Goal: Task Accomplishment & Management: Complete application form

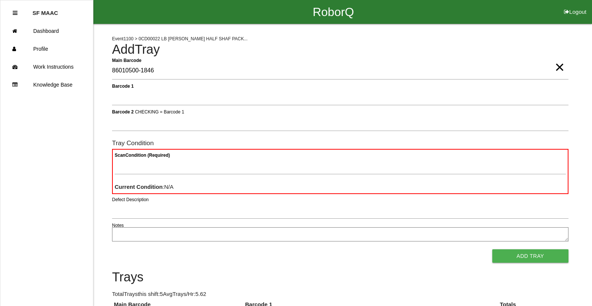
type Barcode "86010500-1846"
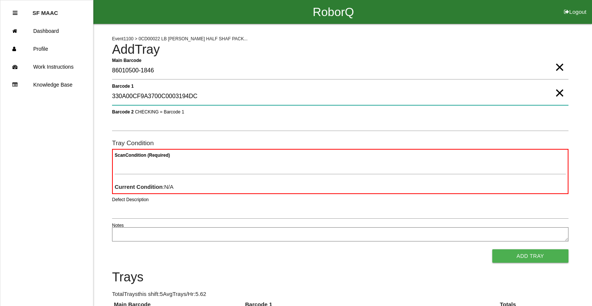
type 1 "330A00CF9A3700C0003194DC"
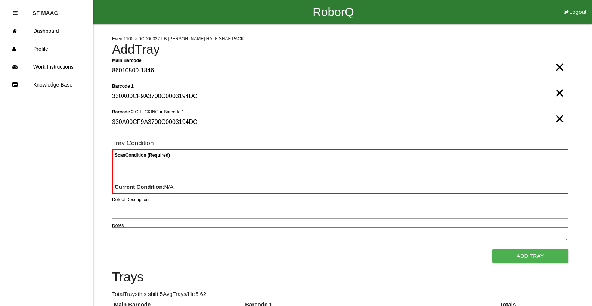
type 2 "330A00CF9A3700C0003194DC"
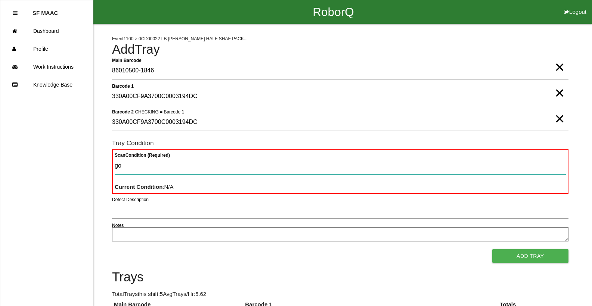
type Condition "goo"
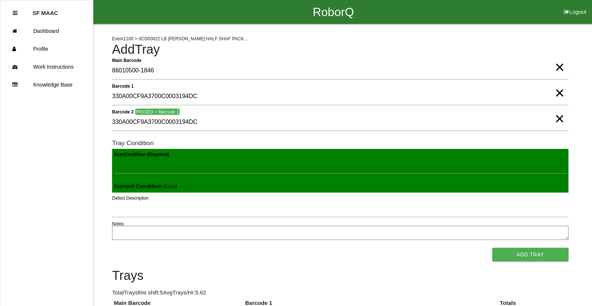
click at [492, 248] on button "Add Tray" at bounding box center [530, 254] width 76 height 13
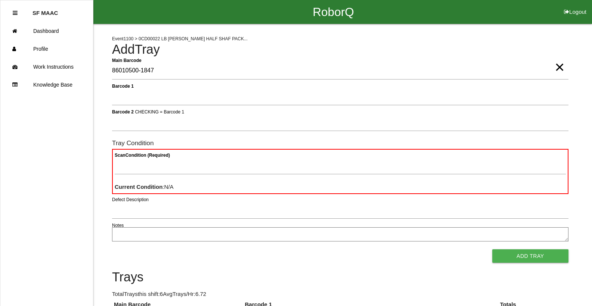
type Barcode "86010500-1847"
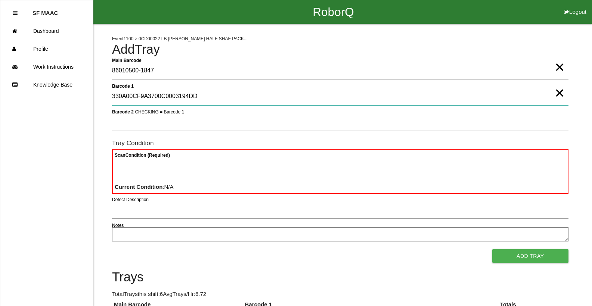
type 1 "330A00CF9A3700C0003194DD"
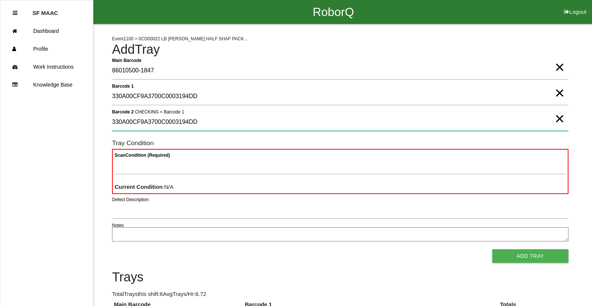
type 2 "330A00CF9A3700C0003194DD"
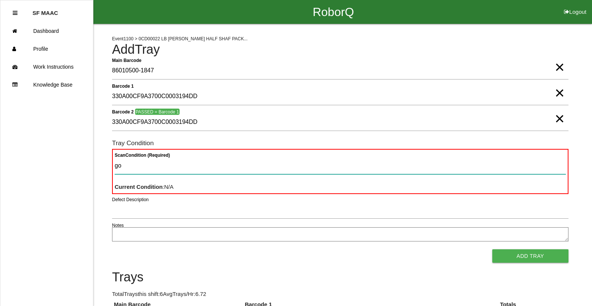
type Condition "goo"
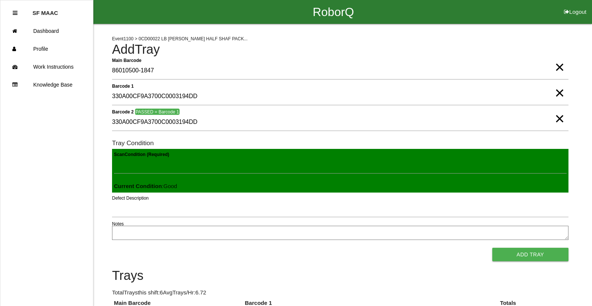
click at [492, 248] on button "Add Tray" at bounding box center [530, 254] width 76 height 13
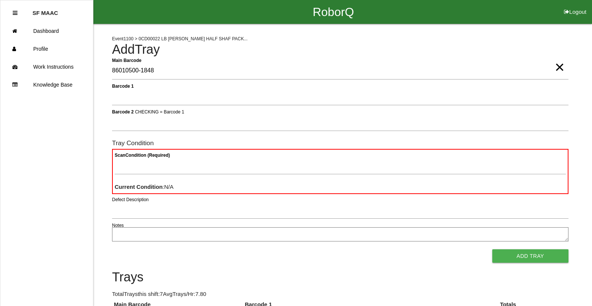
type Barcode "86010500-1848"
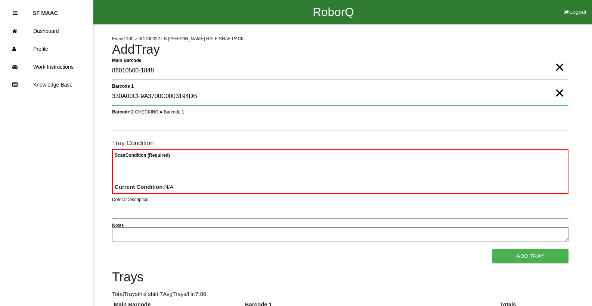
type 1 "330A00CF9A3700C0003194DB"
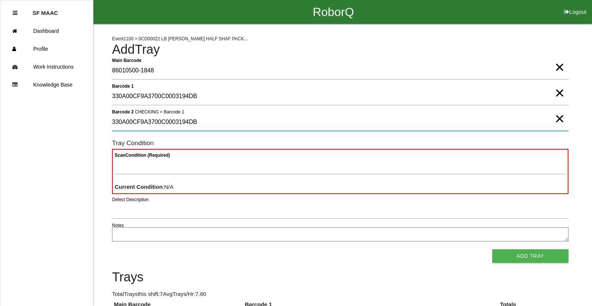
type 2 "330A00CF9A3700C0003194DB"
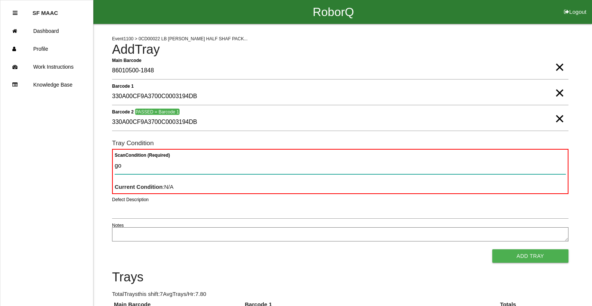
type Condition "goo"
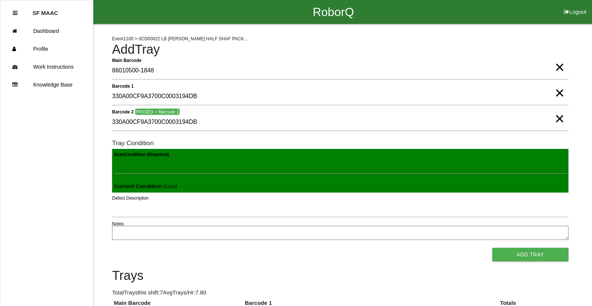
click at [492, 248] on button "Add Tray" at bounding box center [530, 254] width 76 height 13
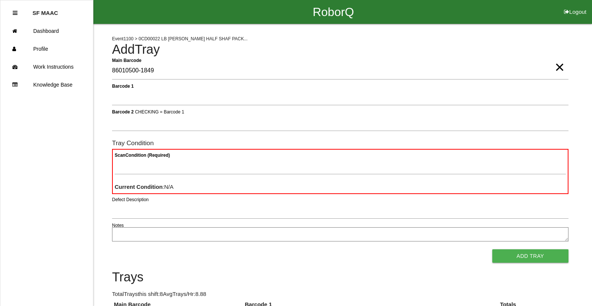
type Barcode "86010500-1849"
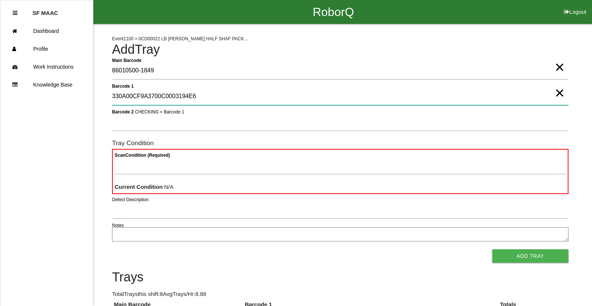
type 1 "330A00CF9A3700C0003194E6"
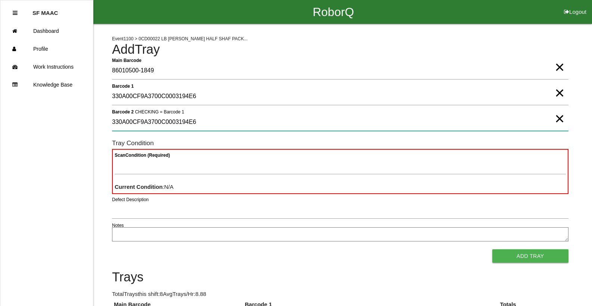
type 2 "330A00CF9A3700C0003194E6"
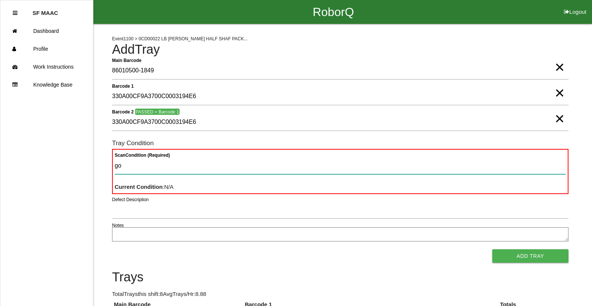
type Condition "goo"
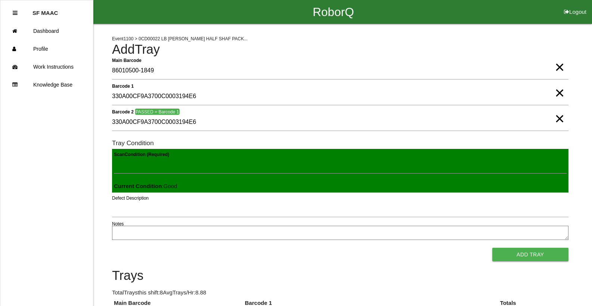
click at [492, 248] on button "Add Tray" at bounding box center [530, 254] width 76 height 13
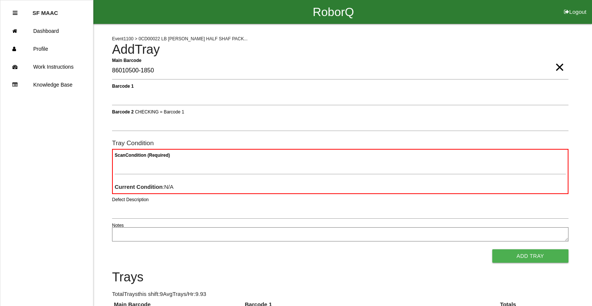
type Barcode "86010500-1850"
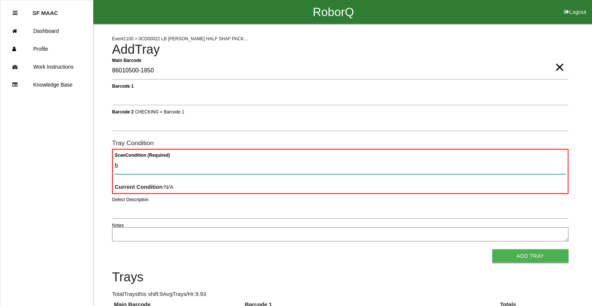
type Condition "ba"
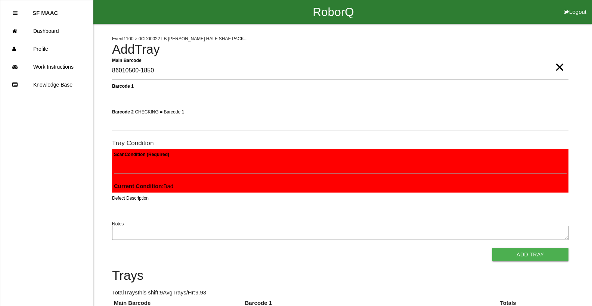
click at [492, 248] on button "Add Tray" at bounding box center [530, 254] width 76 height 13
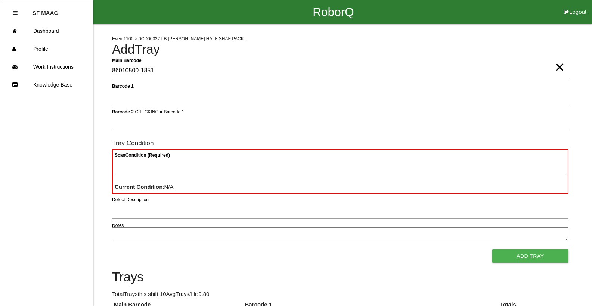
type Barcode "86010500-1851"
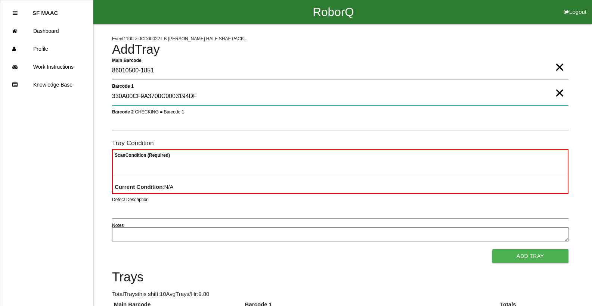
type 1 "330A00CF9A3700C0003194DF"
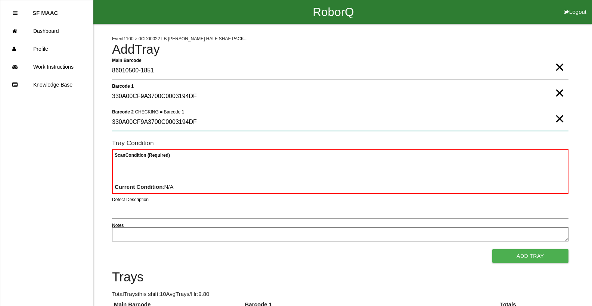
type 2 "330A00CF9A3700C0003194DF"
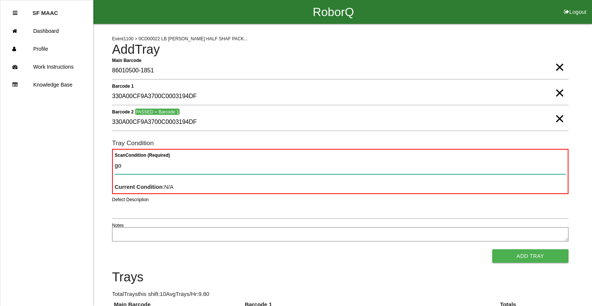
type Condition "goo"
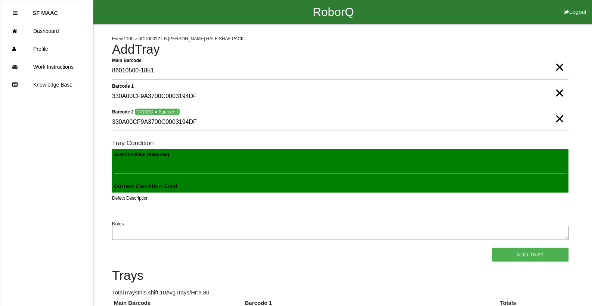
click at [492, 248] on button "Add Tray" at bounding box center [530, 254] width 76 height 13
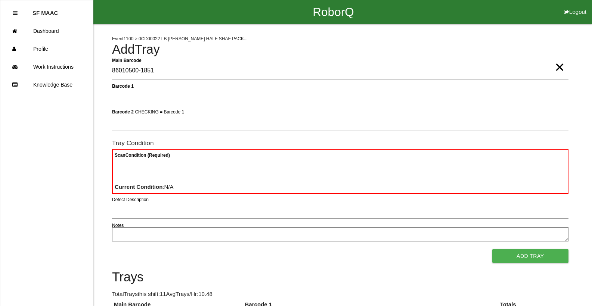
type Barcode "86010500-1851"
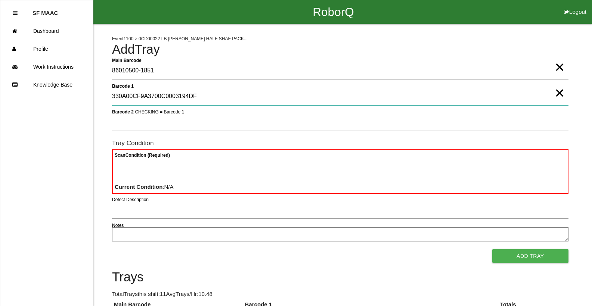
type 1 "330A00CF9A3700C0003194DF"
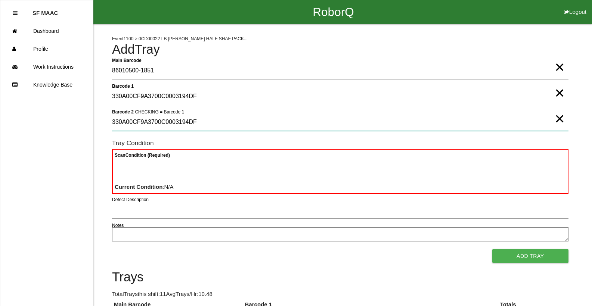
type 2 "330A00CF9A3700C0003194DF"
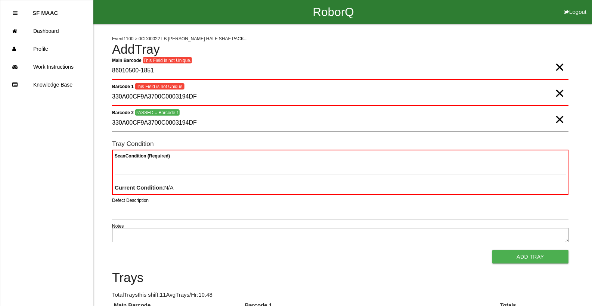
click at [561, 67] on span "×" at bounding box center [559, 59] width 10 height 15
click at [560, 93] on span "×" at bounding box center [559, 85] width 10 height 15
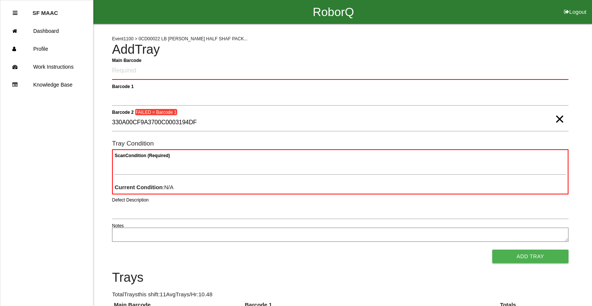
click at [561, 117] on span "×" at bounding box center [559, 111] width 10 height 15
click at [493, 72] on Barcode "Main Barcode" at bounding box center [340, 71] width 456 height 18
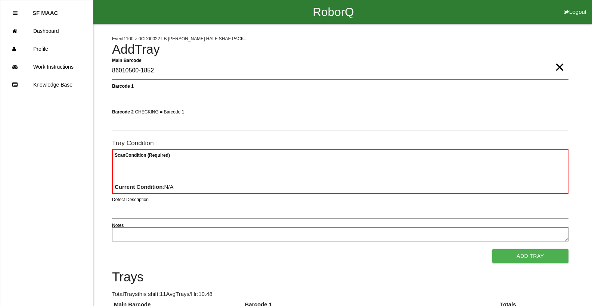
type Barcode "86010500-1852"
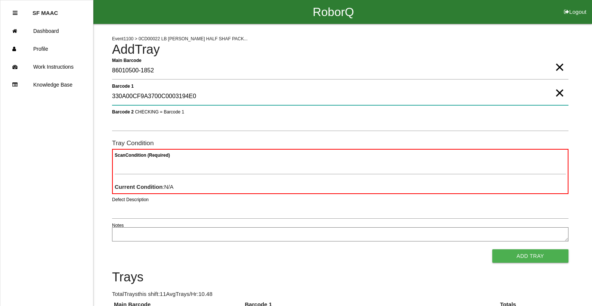
type 1 "330A00CF9A3700C0003194E0"
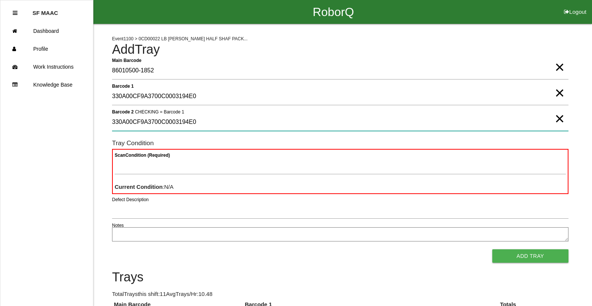
type 2 "330A00CF9A3700C0003194E0"
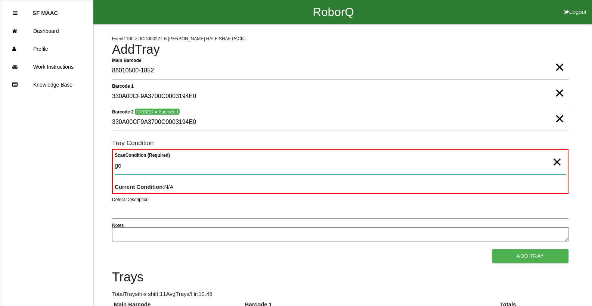
type Condition "goo"
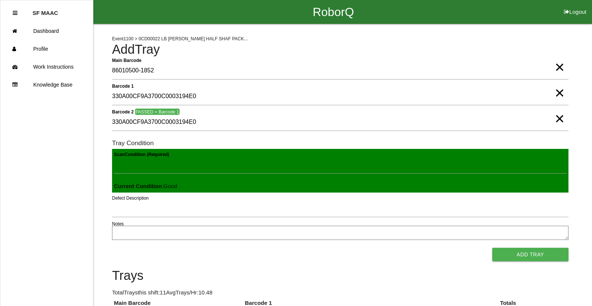
click at [492, 248] on button "Add Tray" at bounding box center [530, 254] width 76 height 13
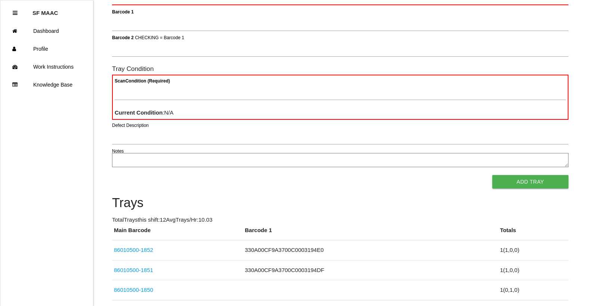
scroll to position [67, 0]
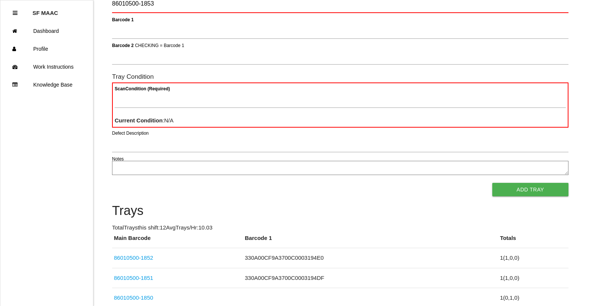
type Barcode "86010500-1853"
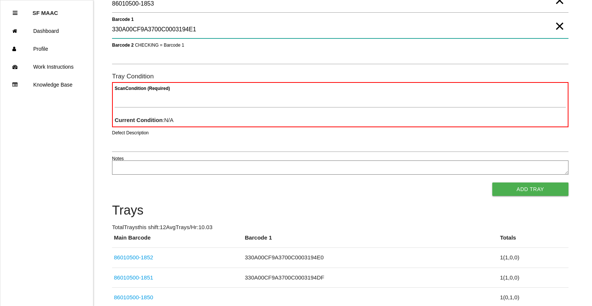
type 1 "330A00CF9A3700C0003194E1"
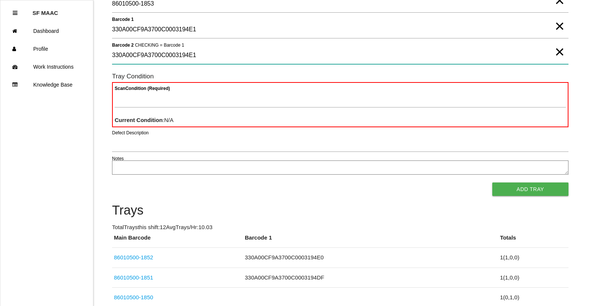
type 2 "330A00CF9A3700C0003194E1"
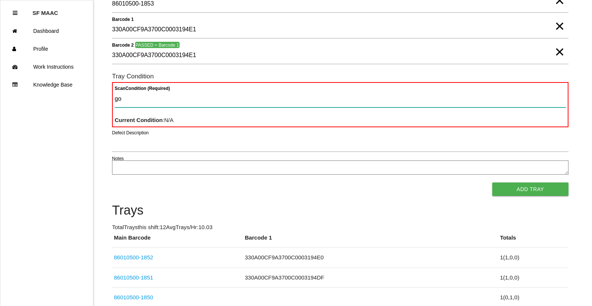
type Condition "goo"
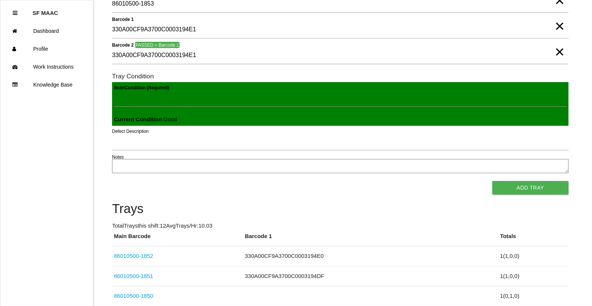
click at [492, 181] on button "Add Tray" at bounding box center [530, 187] width 76 height 13
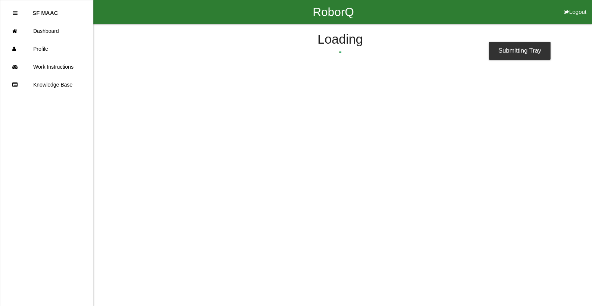
scroll to position [0, 0]
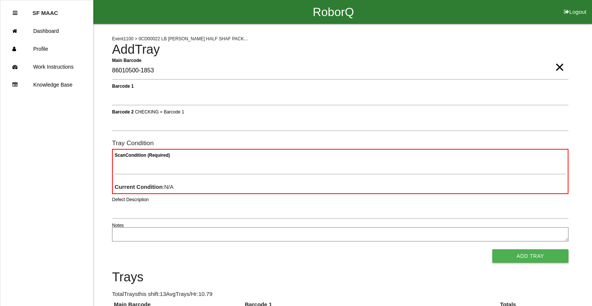
type Barcode "86010500-1853"
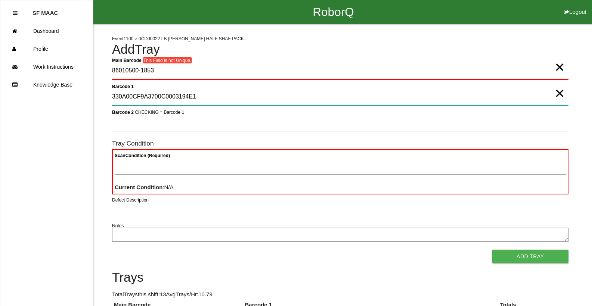
type 1 "330A00CF9A3700C0003194E1"
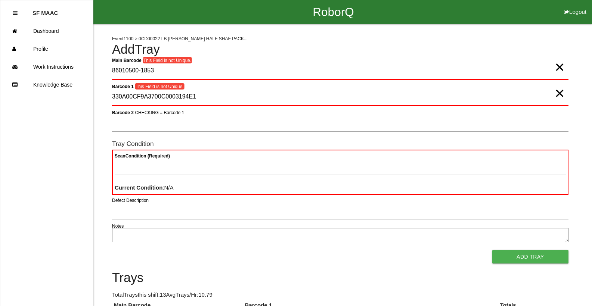
click at [562, 93] on span "×" at bounding box center [559, 85] width 10 height 15
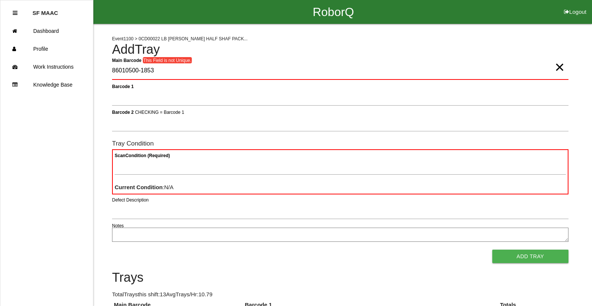
drag, startPoint x: 556, startPoint y: 69, endPoint x: 550, endPoint y: 69, distance: 6.0
click at [556, 67] on span "×" at bounding box center [559, 59] width 10 height 15
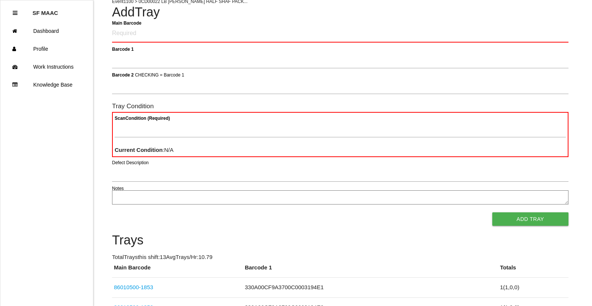
scroll to position [75, 0]
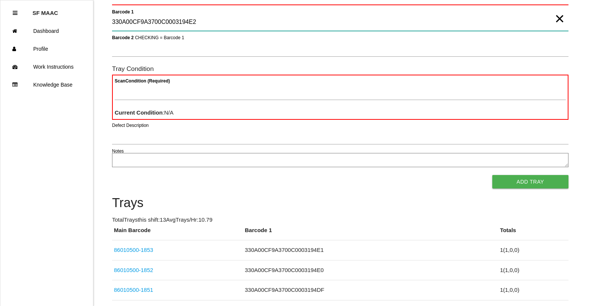
type 1 "330A00CF9A3700C0003194E2"
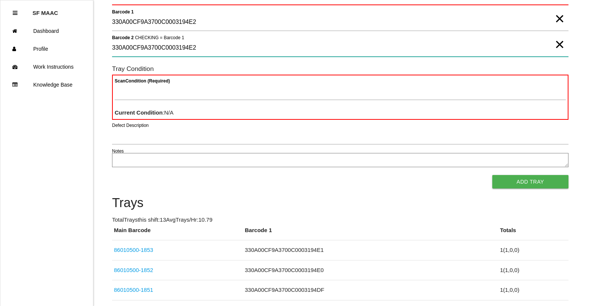
type 2 "330A00CF9A3700C0003194E2"
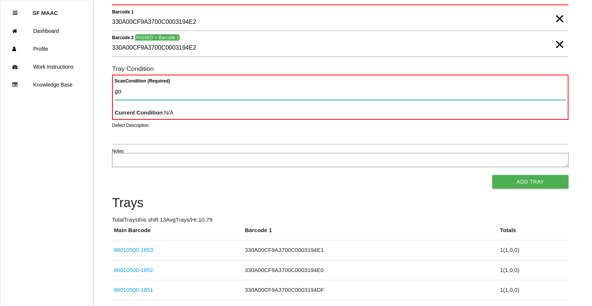
type Condition "goo"
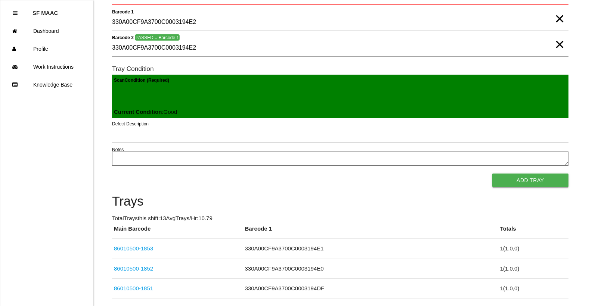
click at [552, 177] on button "Add Tray" at bounding box center [530, 180] width 76 height 13
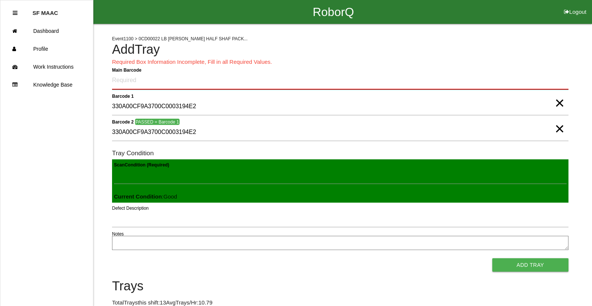
click at [507, 77] on Barcode "Main Barcode" at bounding box center [340, 81] width 456 height 18
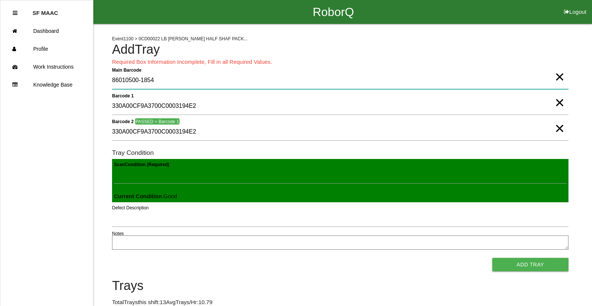
type Barcode "86010500-1854"
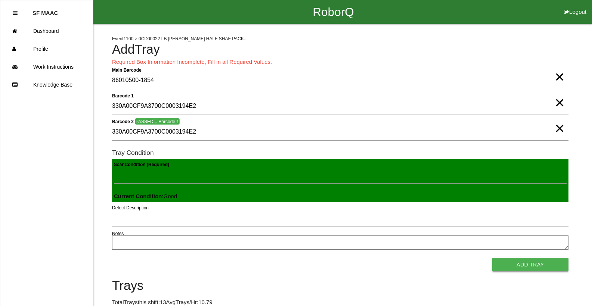
click at [523, 262] on button "Add Tray" at bounding box center [530, 264] width 76 height 13
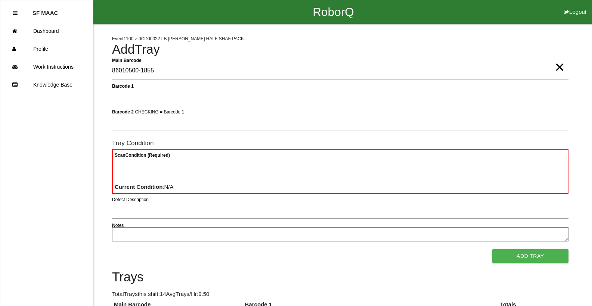
type Barcode "86010500-1855"
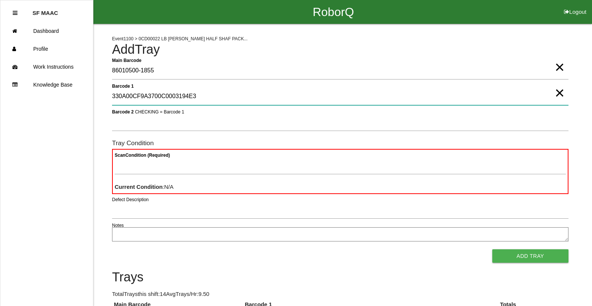
type 1 "330A00CF9A3700C0003194E3"
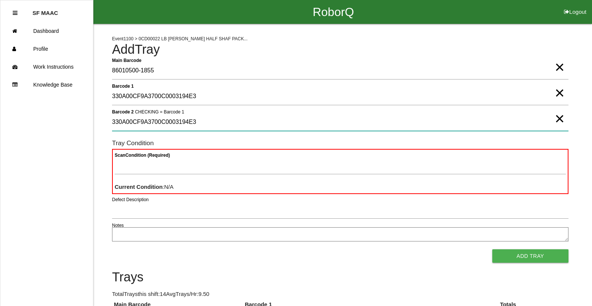
type 2 "330A00CF9A3700C0003194E3"
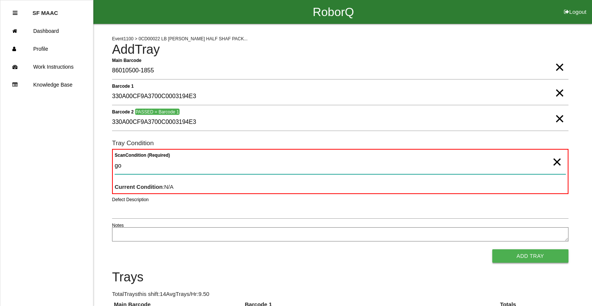
type Condition "goo"
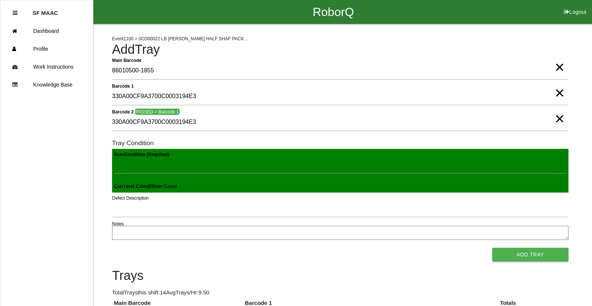
click at [492, 248] on button "Add Tray" at bounding box center [530, 254] width 76 height 13
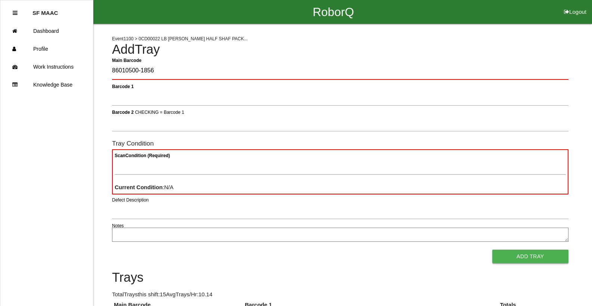
type Barcode "86010500-1856"
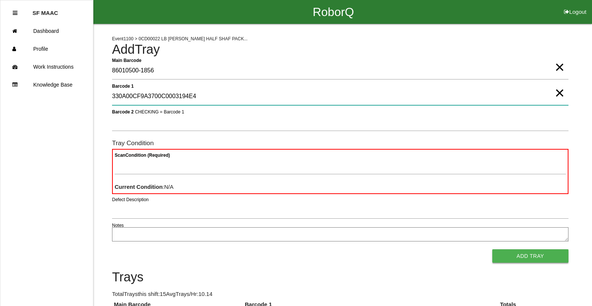
type 1 "330A00CF9A3700C0003194E4"
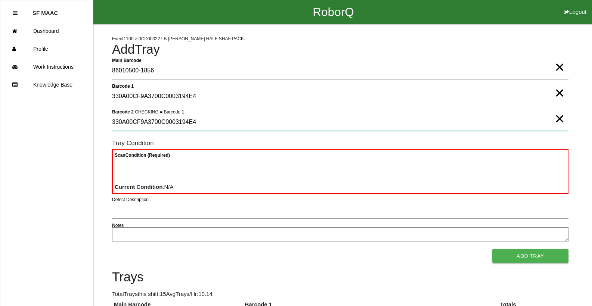
type 2 "330A00CF9A3700C0003194E4"
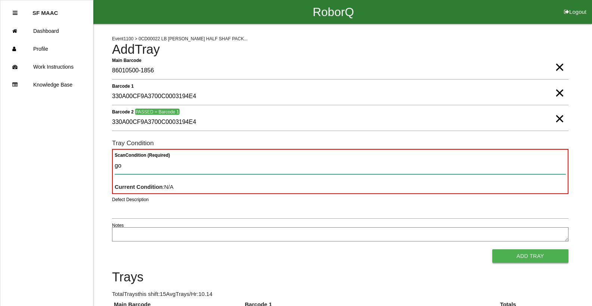
type Condition "goo"
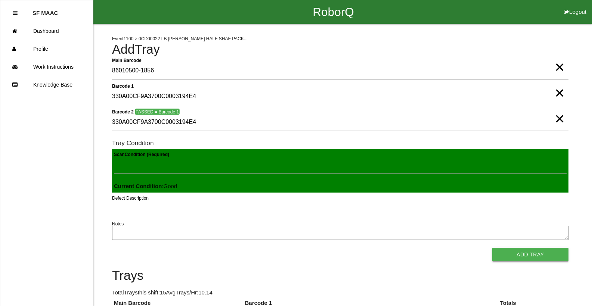
click at [492, 248] on button "Add Tray" at bounding box center [530, 254] width 76 height 13
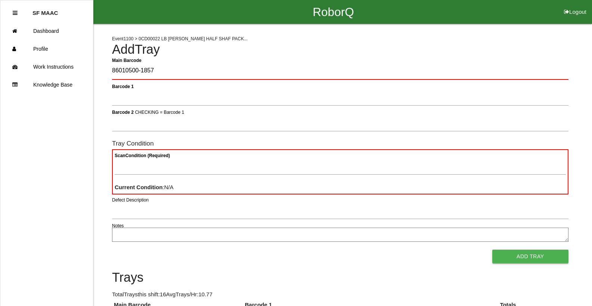
type Barcode "86010500-1857"
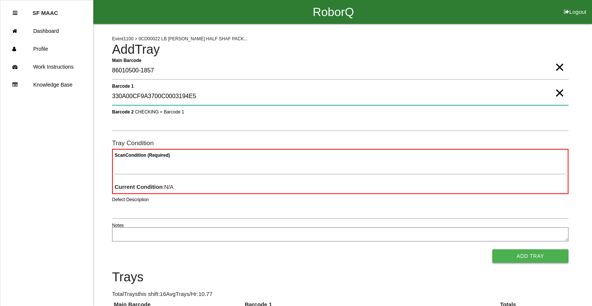
type 1 "330A00CF9A3700C0003194E5"
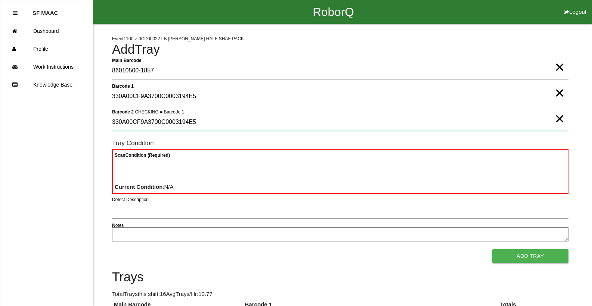
type 2 "330A00CF9A3700C0003194E5"
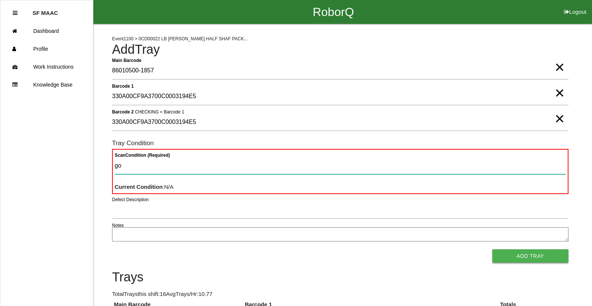
type Condition "goo"
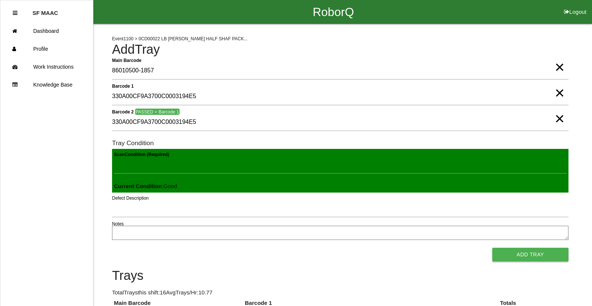
click at [492, 248] on button "Add Tray" at bounding box center [530, 254] width 76 height 13
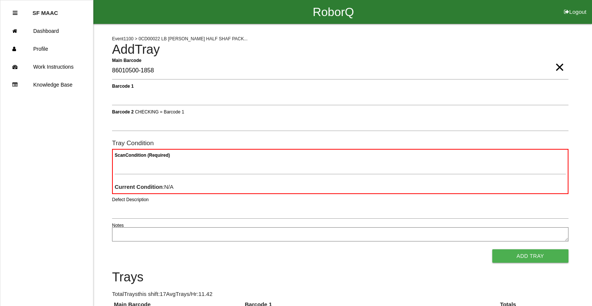
type Barcode "86010500-1858"
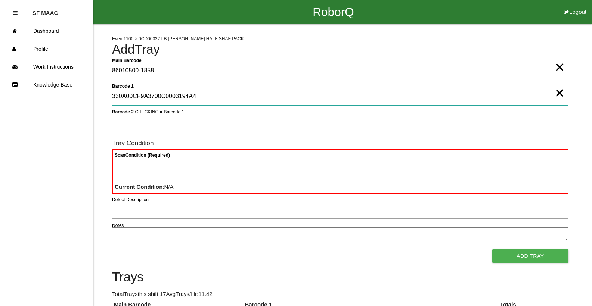
type 1 "330A00CF9A3700C0003194A4"
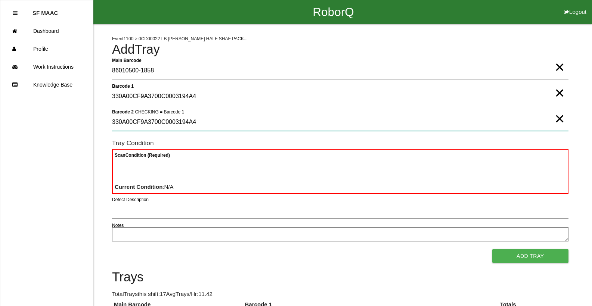
type 2 "330A00CF9A3700C0003194A4"
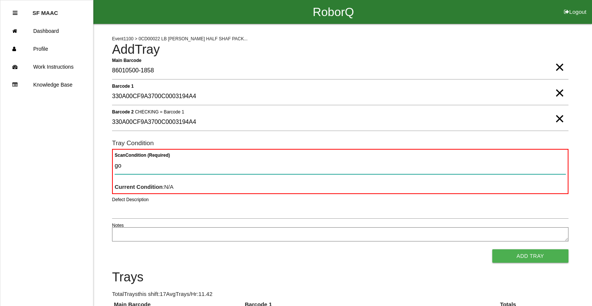
type Condition "goo"
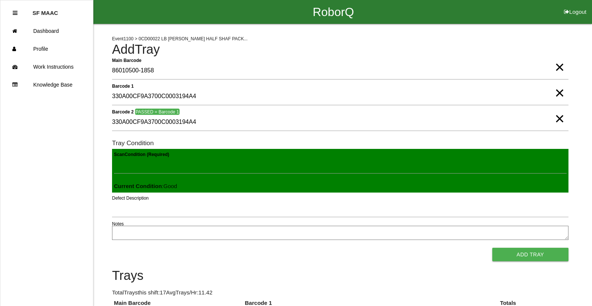
click at [492, 248] on button "Add Tray" at bounding box center [530, 254] width 76 height 13
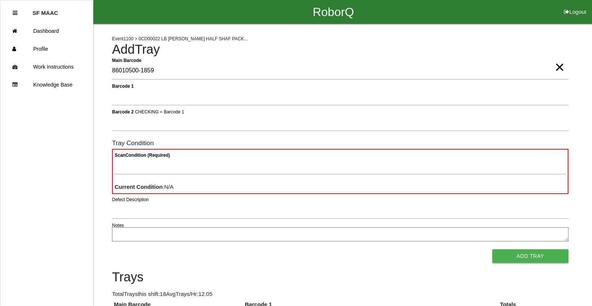
type Barcode "86010500-1859"
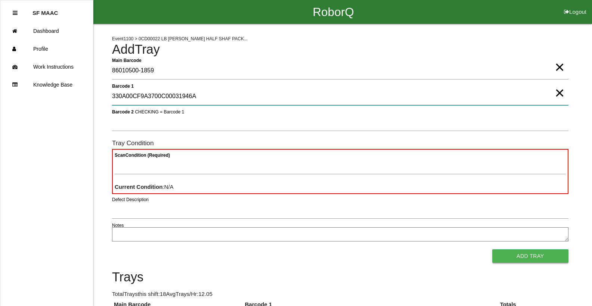
type 1 "330A00CF9A3700C00031946A"
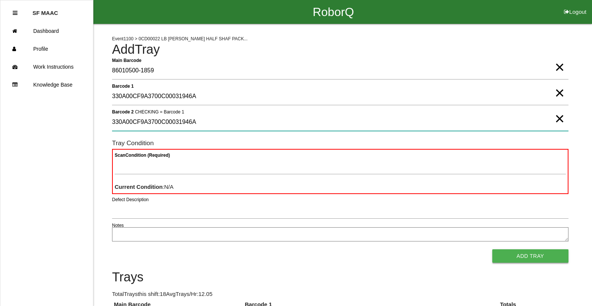
type 2 "330A00CF9A3700C00031946A"
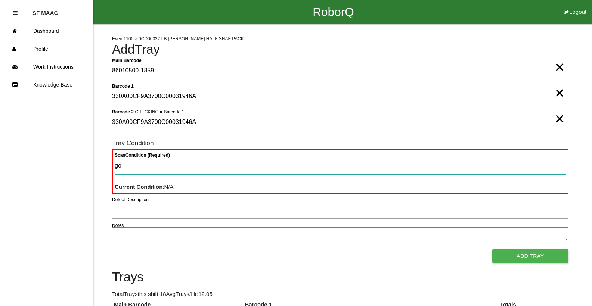
type Condition "goo"
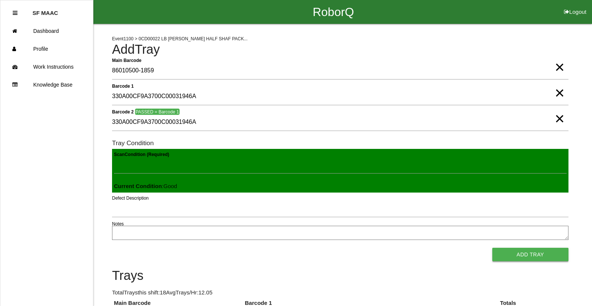
click at [492, 248] on button "Add Tray" at bounding box center [530, 254] width 76 height 13
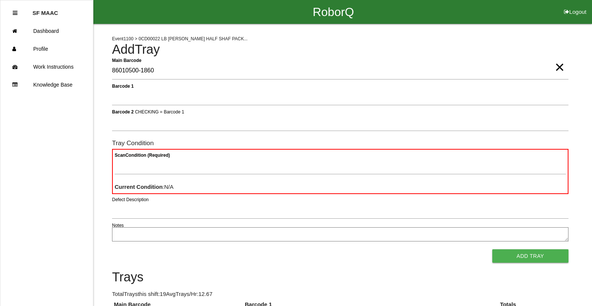
type Barcode "86010500-1860"
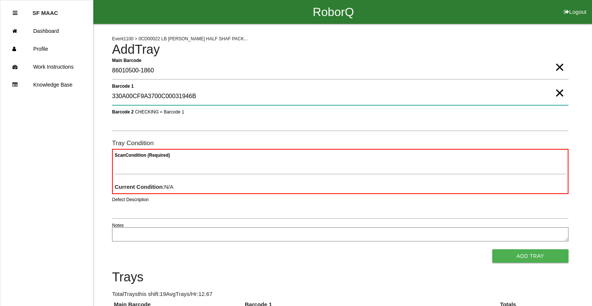
type 1 "330A00CF9A3700C00031946B"
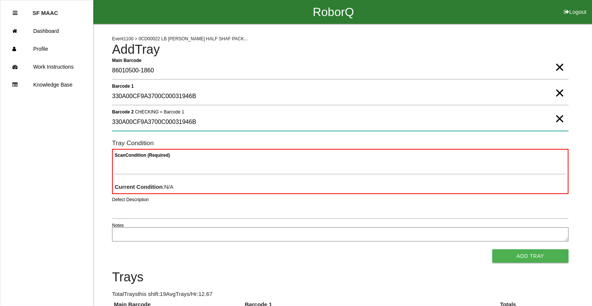
type 2 "330A00CF9A3700C00031946B"
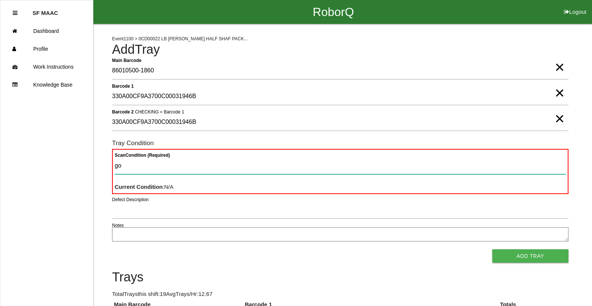
type Condition "goo"
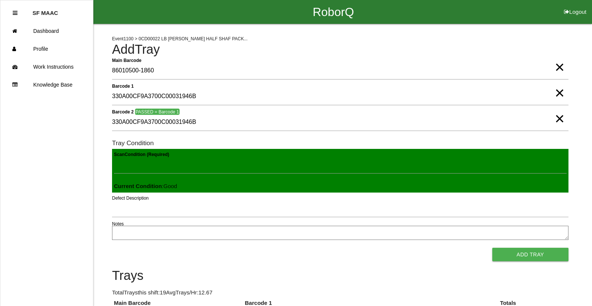
click at [492, 248] on button "Add Tray" at bounding box center [530, 254] width 76 height 13
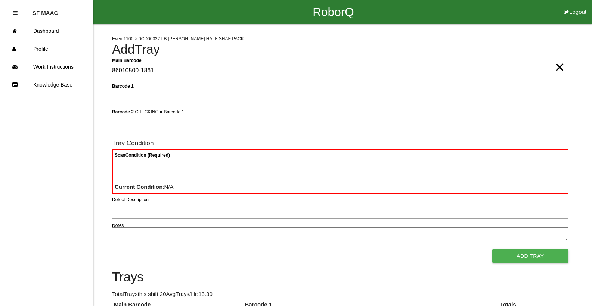
type Barcode "86010500-1861"
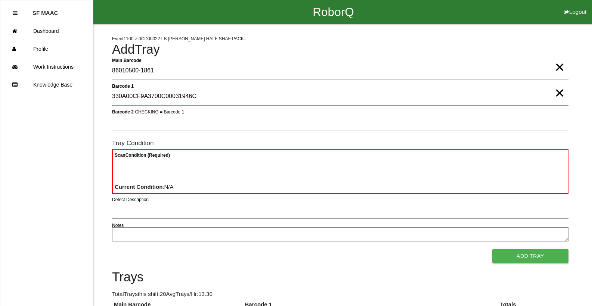
type 1 "330A00CF9A3700C00031946C"
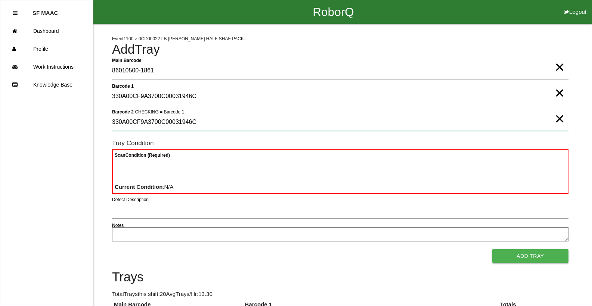
type 2 "330A00CF9A3700C00031946C"
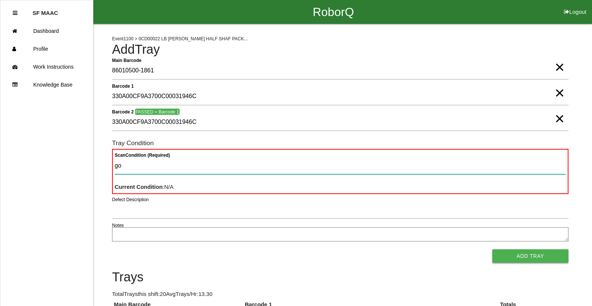
type Condition "goo"
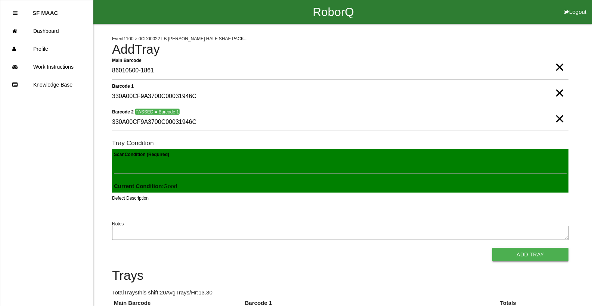
click at [492, 248] on button "Add Tray" at bounding box center [530, 254] width 76 height 13
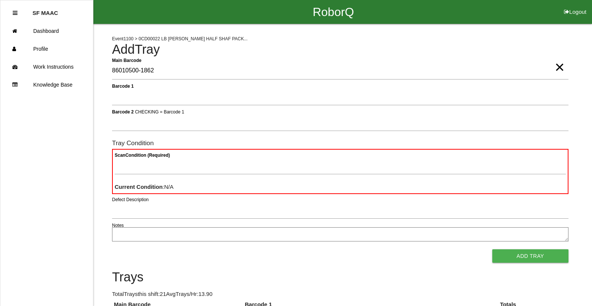
type Barcode "86010500-1862"
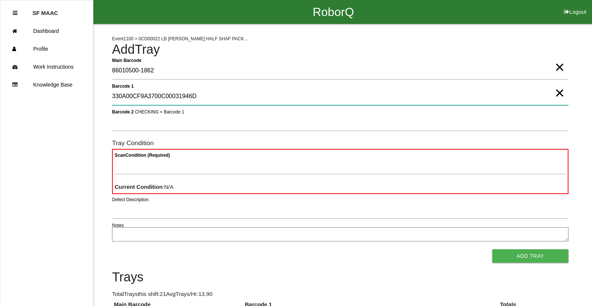
type 1 "330A00CF9A3700C00031946D"
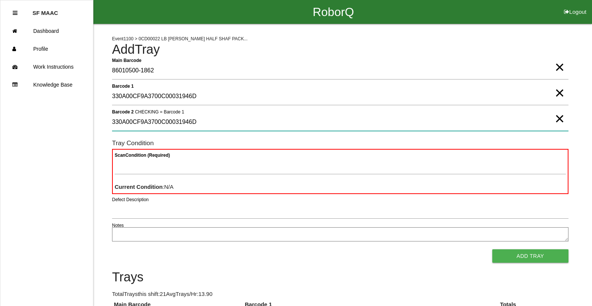
type 2 "330A00CF9A3700C00031946D"
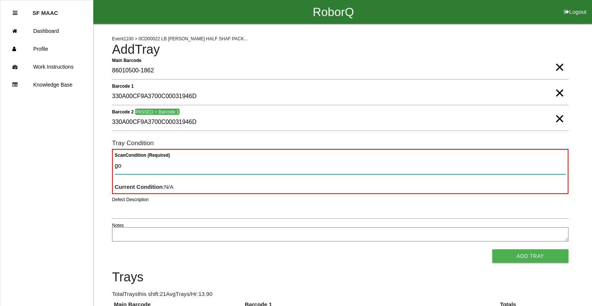
type Condition "goo"
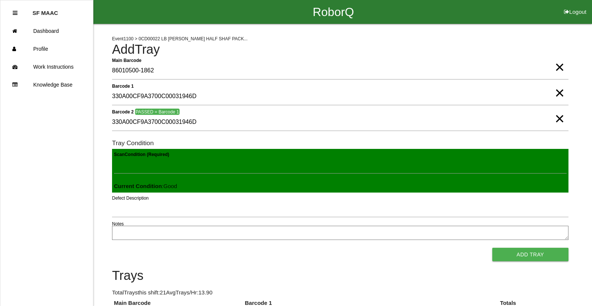
click at [492, 248] on button "Add Tray" at bounding box center [530, 254] width 76 height 13
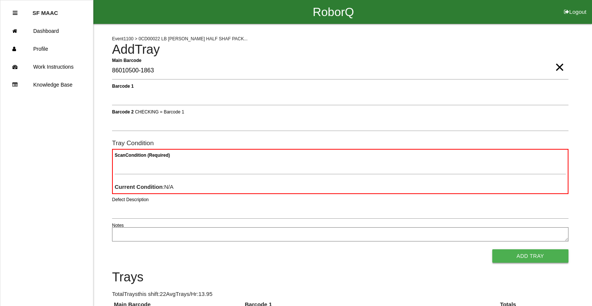
type Barcode "86010500-1863"
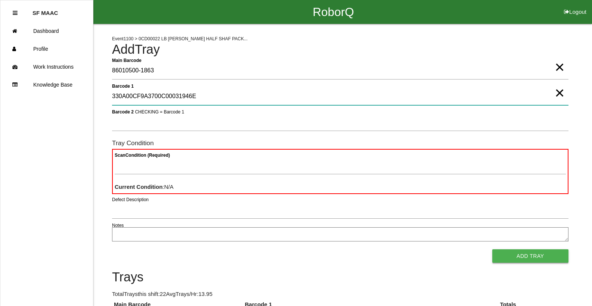
type 1 "330A00CF9A3700C00031946E"
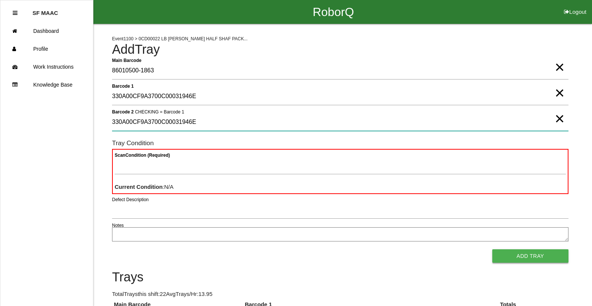
type 2 "330A00CF9A3700C00031946E"
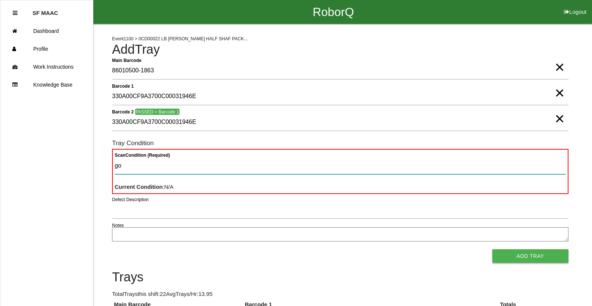
type Condition "goo"
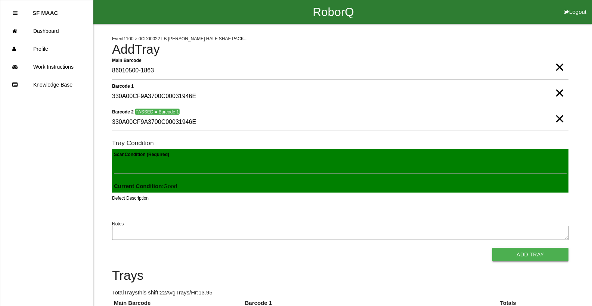
click at [492, 248] on button "Add Tray" at bounding box center [530, 254] width 76 height 13
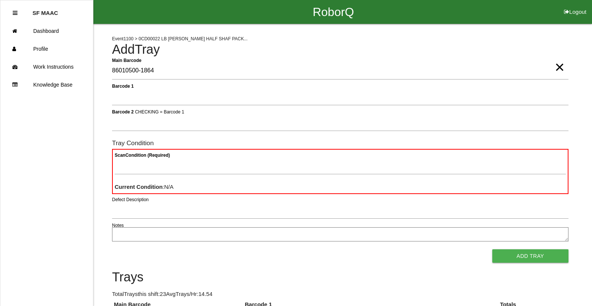
type Barcode "86010500-1864"
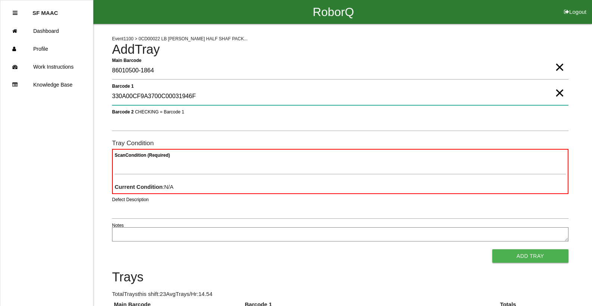
type 1 "330A00CF9A3700C00031946F"
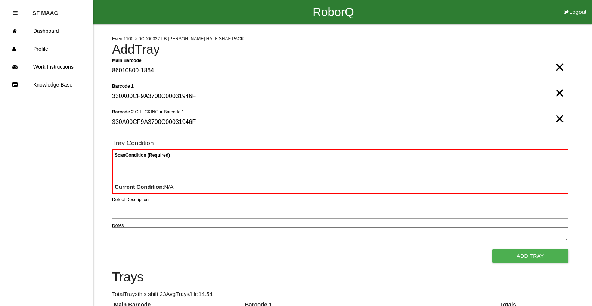
type 2 "330A00CF9A3700C00031946F"
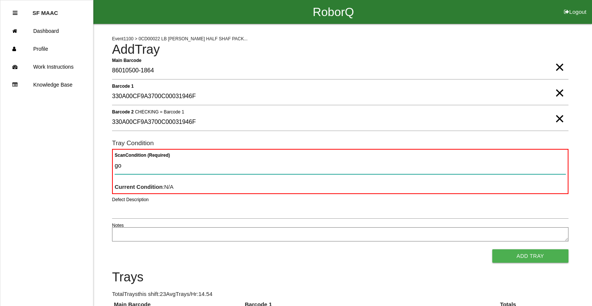
type Condition "goo"
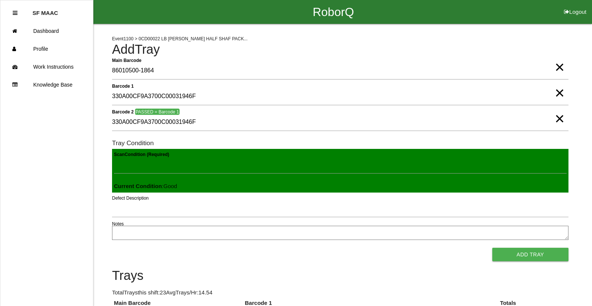
click at [492, 248] on button "Add Tray" at bounding box center [530, 254] width 76 height 13
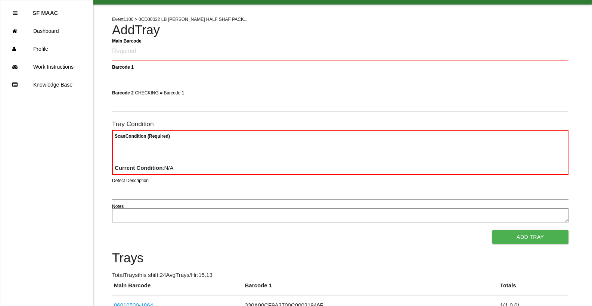
scroll to position [37, 0]
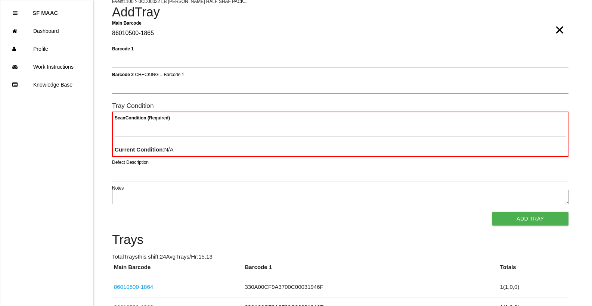
type Barcode "86010500-1865"
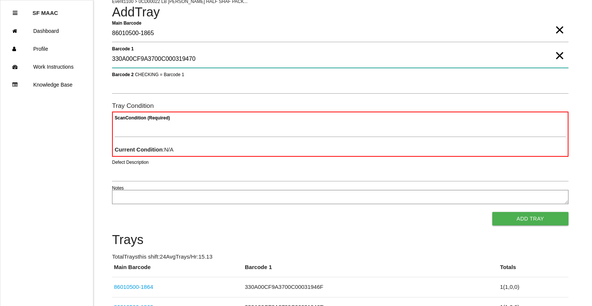
type 1 "330A00CF9A3700C000319470"
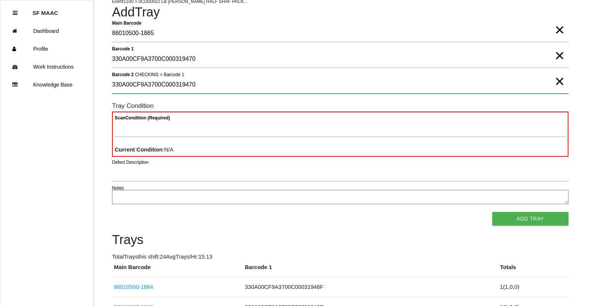
type 2 "330A00CF9A3700C000319470"
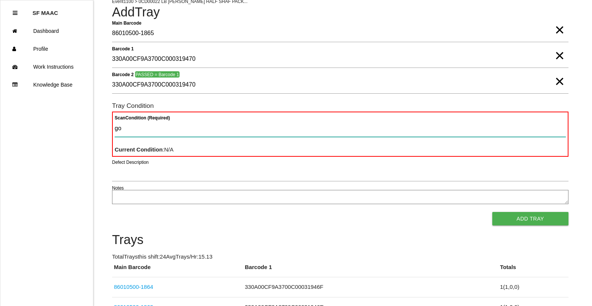
type Condition "goo"
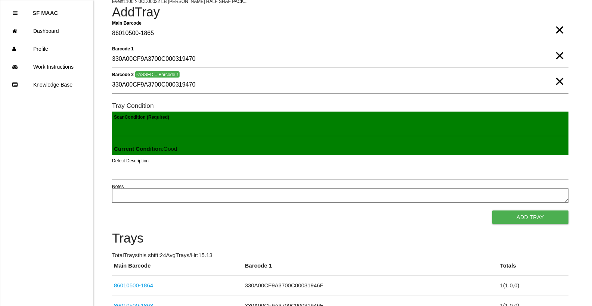
click at [492, 211] on button "Add Tray" at bounding box center [530, 217] width 76 height 13
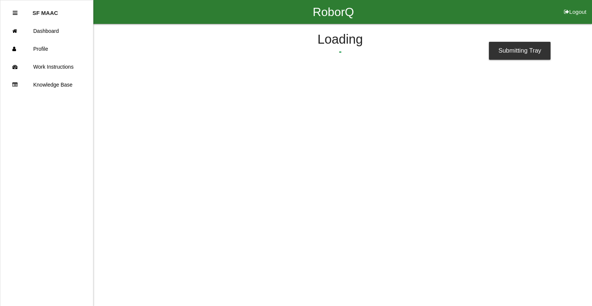
scroll to position [0, 0]
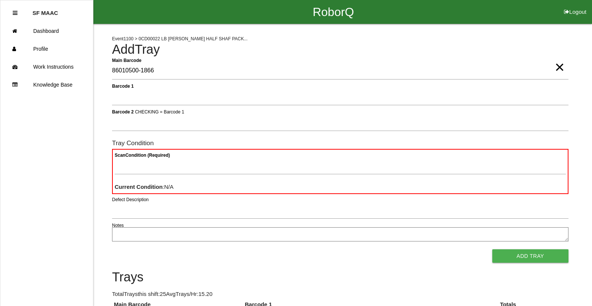
type Barcode "86010500-1866"
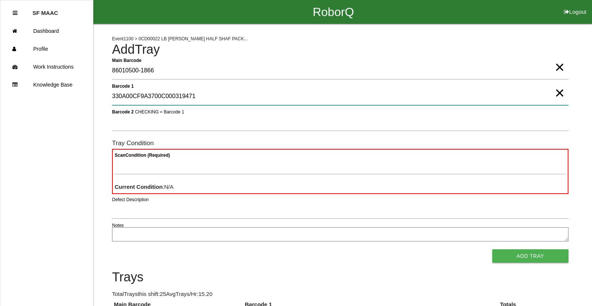
type 1 "330A00CF9A3700C000319471"
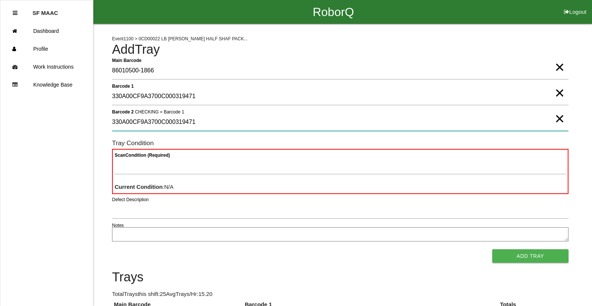
type 2 "330A00CF9A3700C000319471"
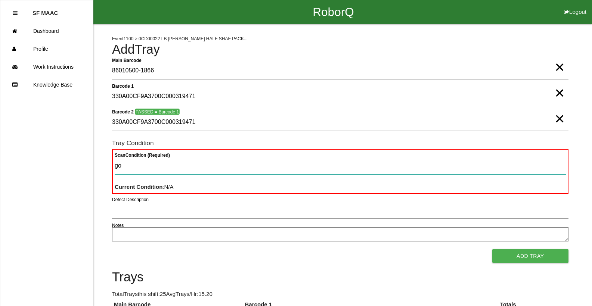
type Condition "goo"
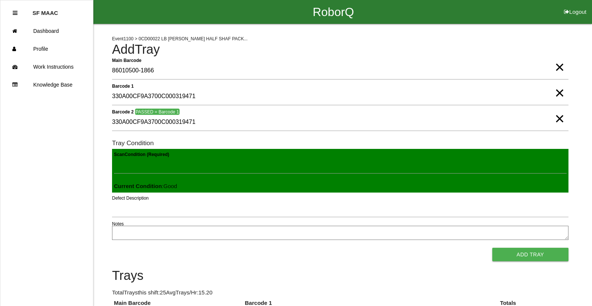
click at [492, 248] on button "Add Tray" at bounding box center [530, 254] width 76 height 13
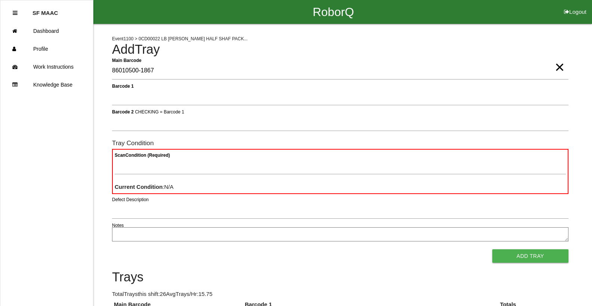
type Barcode "86010500-1867"
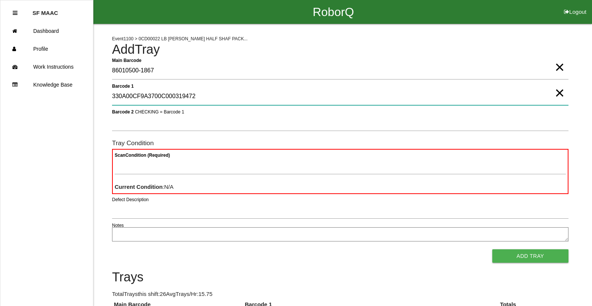
type 1 "330A00CF9A3700C000319472"
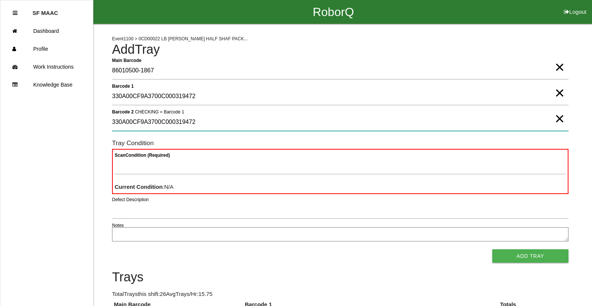
type 2 "330A00CF9A3700C000319472"
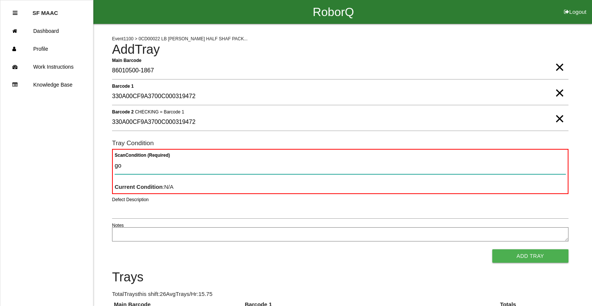
type Condition "goo"
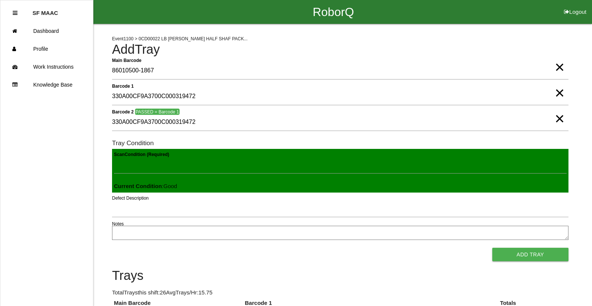
click at [492, 248] on button "Add Tray" at bounding box center [530, 254] width 76 height 13
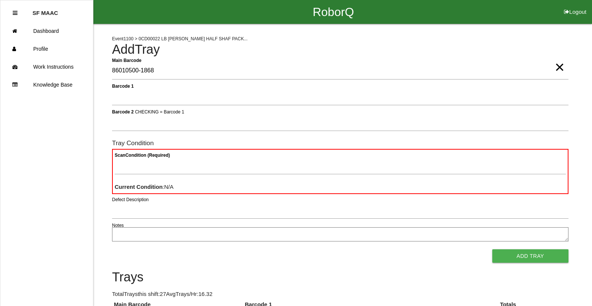
type Barcode "86010500-1868"
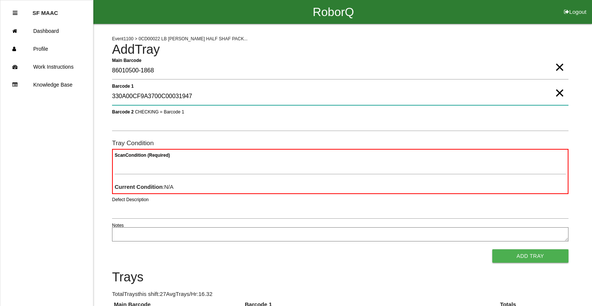
type 1 "330A00CF9A3700C000319473"
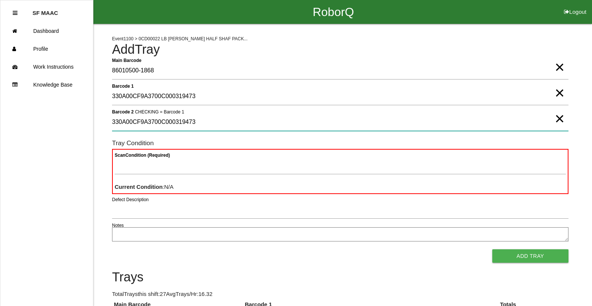
type 2 "330A00CF9A3700C000319473"
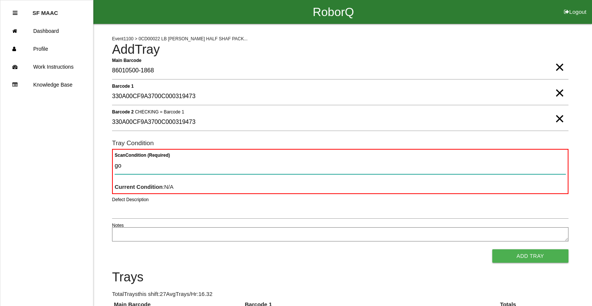
type Condition "goo"
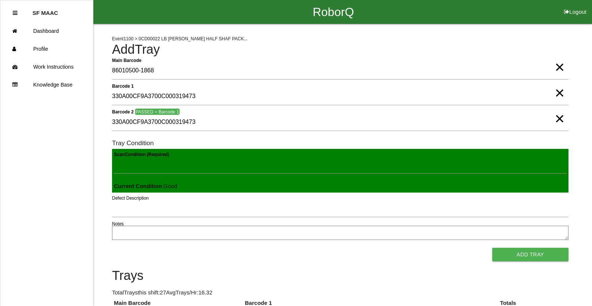
click at [492, 248] on button "Add Tray" at bounding box center [530, 254] width 76 height 13
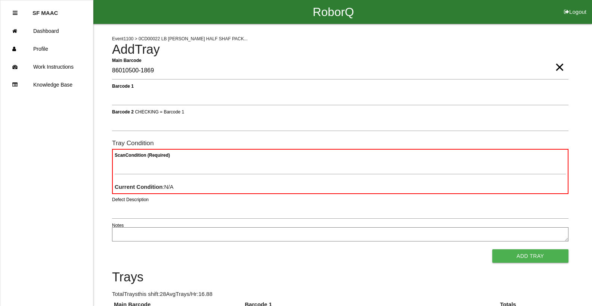
type Barcode "86010500-1869"
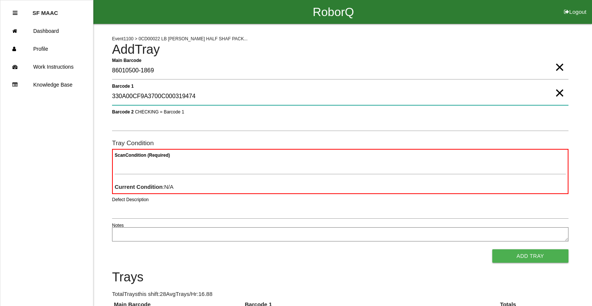
type 1 "330A00CF9A3700C000319474"
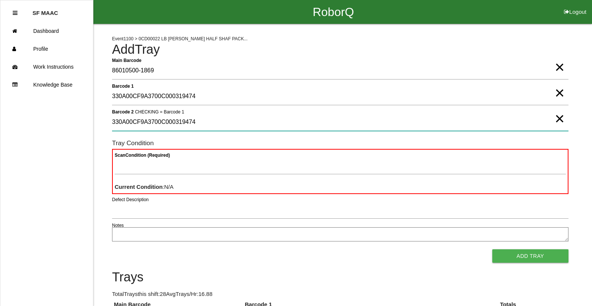
type 2 "330A00CF9A3700C000319474"
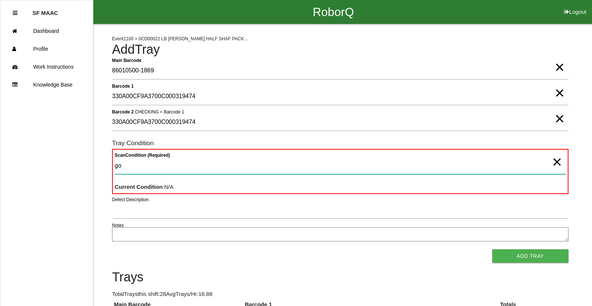
type Condition "goo"
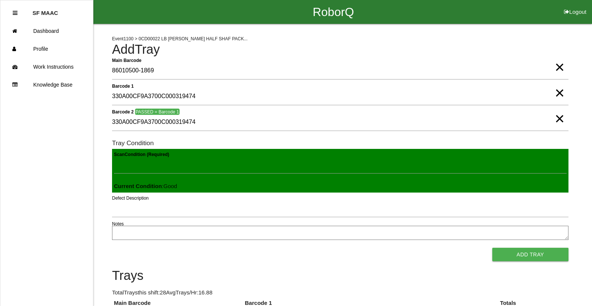
click at [492, 248] on button "Add Tray" at bounding box center [530, 254] width 76 height 13
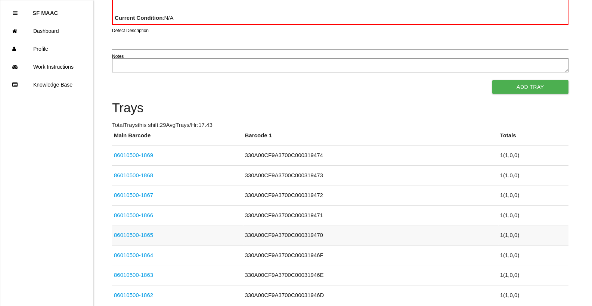
scroll to position [187, 0]
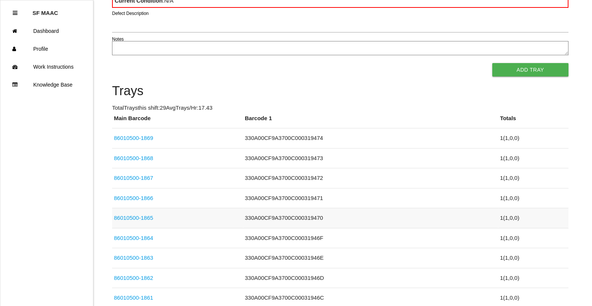
click at [149, 215] on link "86010500-1865" at bounding box center [133, 218] width 39 height 6
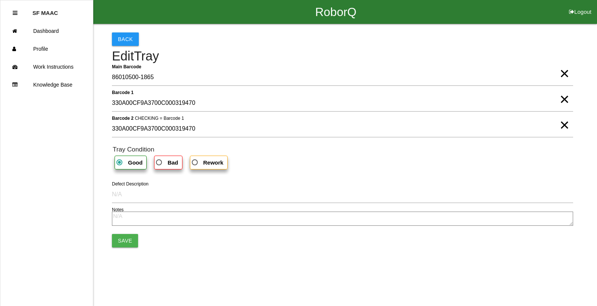
click at [172, 163] on b "Bad" at bounding box center [173, 162] width 10 height 6
click at [159, 163] on input "Bad" at bounding box center [157, 160] width 5 height 5
radio input "true"
drag, startPoint x: 559, startPoint y: 101, endPoint x: 555, endPoint y: 111, distance: 10.9
click at [560, 99] on span "×" at bounding box center [565, 91] width 10 height 15
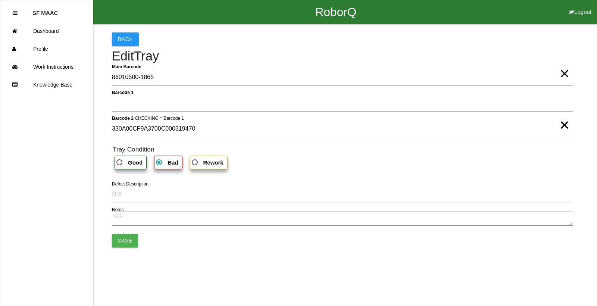
click at [560, 125] on span "×" at bounding box center [565, 117] width 10 height 15
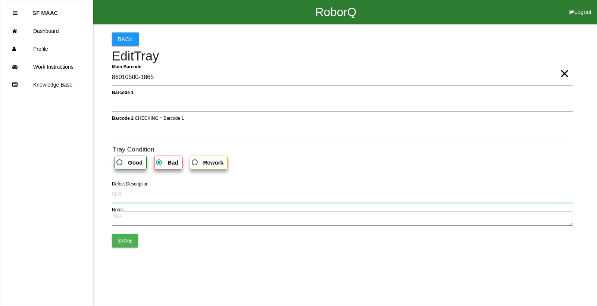
click at [135, 197] on input "Defect Description" at bounding box center [342, 194] width 461 height 17
type input "cut into"
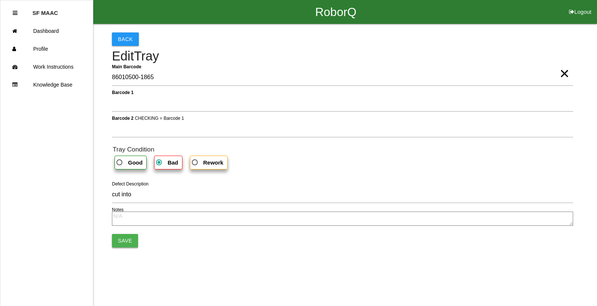
click at [119, 238] on button "Save" at bounding box center [125, 240] width 26 height 13
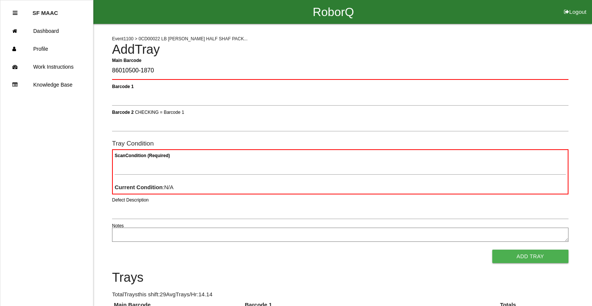
type Barcode "86010500-1870"
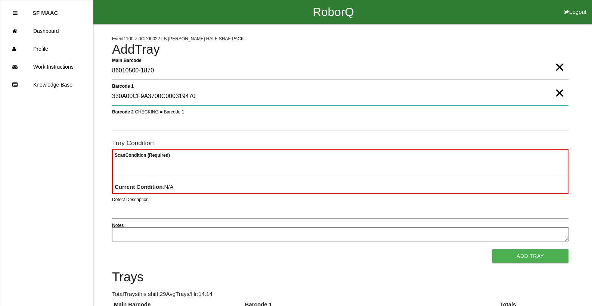
type 1 "330A00CF9A3700C000319470"
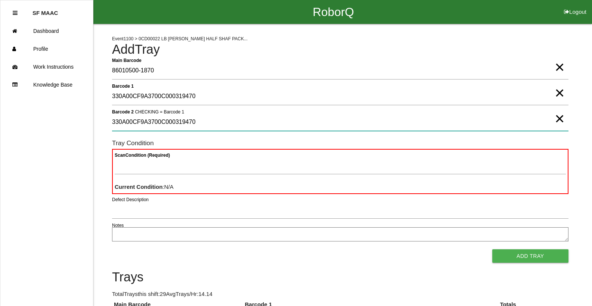
type 2 "330A00CF9A3700C000319470"
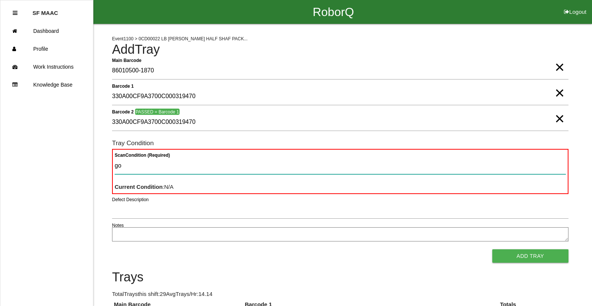
type Condition "goo"
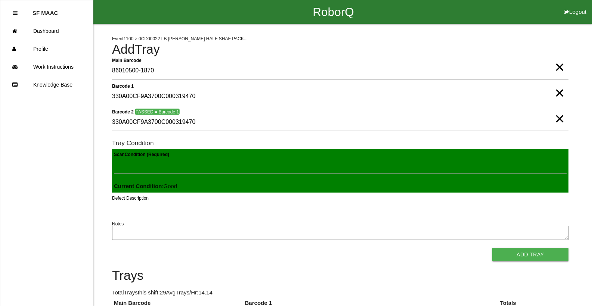
click at [492, 248] on button "Add Tray" at bounding box center [530, 254] width 76 height 13
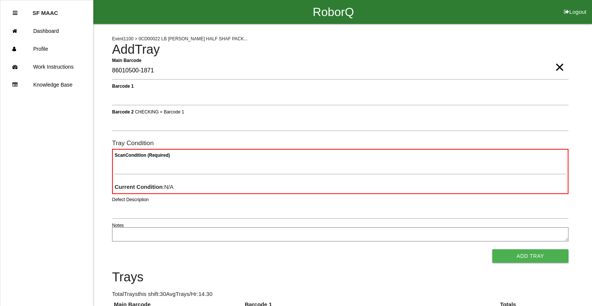
type Barcode "86010500-1871"
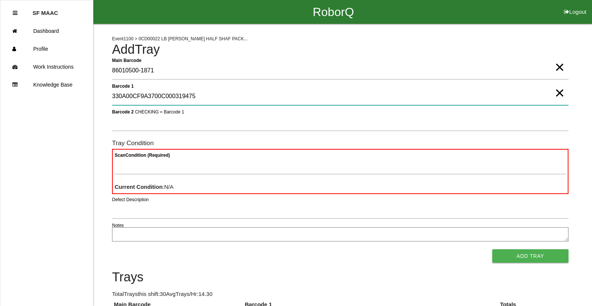
type 1 "330A00CF9A3700C000319475"
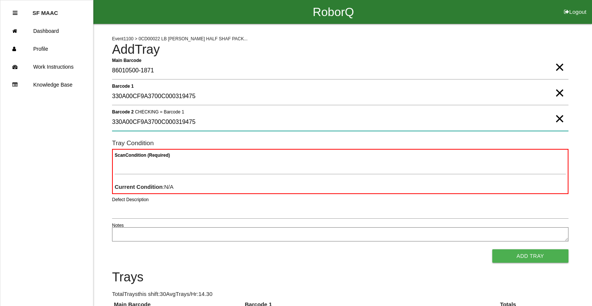
type 2 "330A00CF9A3700C000319475"
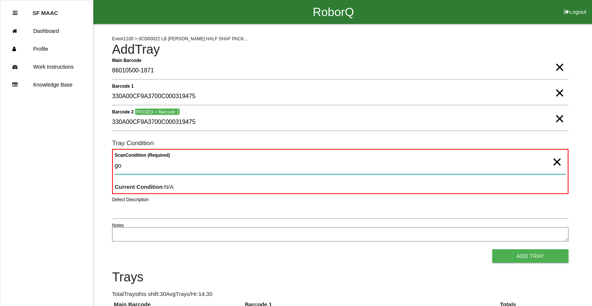
type Condition "goo"
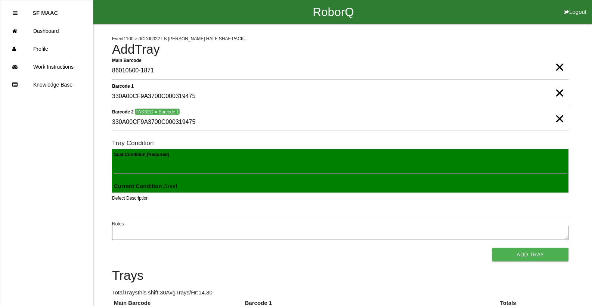
click at [492, 248] on button "Add Tray" at bounding box center [530, 254] width 76 height 13
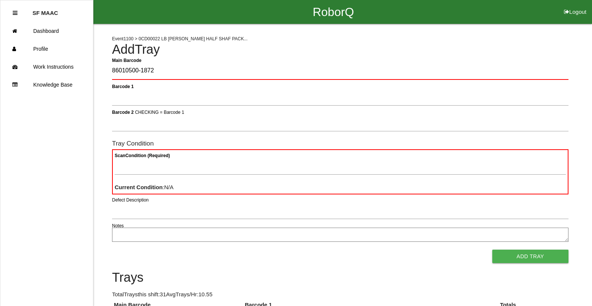
type Barcode "86010500-1872"
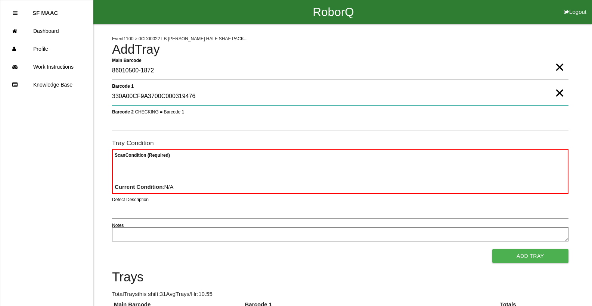
type 1 "330A00CF9A3700C000319476"
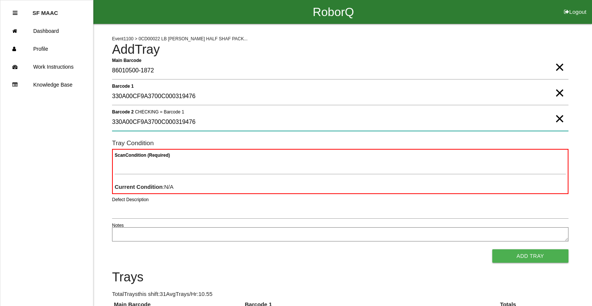
type 2 "330A00CF9A3700C000319476"
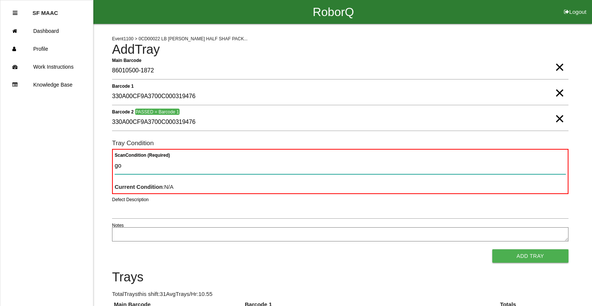
type Condition "goo"
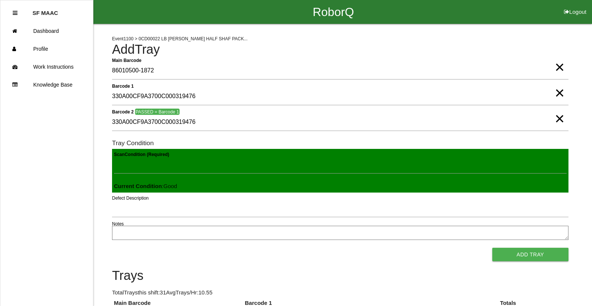
click at [492, 248] on button "Add Tray" at bounding box center [530, 254] width 76 height 13
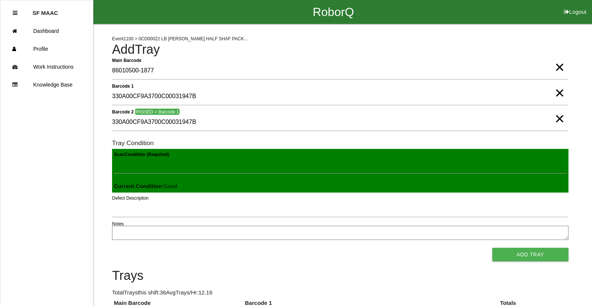
click at [492, 248] on button "Add Tray" at bounding box center [530, 254] width 76 height 13
click button "Add Tray" at bounding box center [530, 254] width 76 height 13
click at [492, 248] on button "Add Tray" at bounding box center [530, 254] width 76 height 13
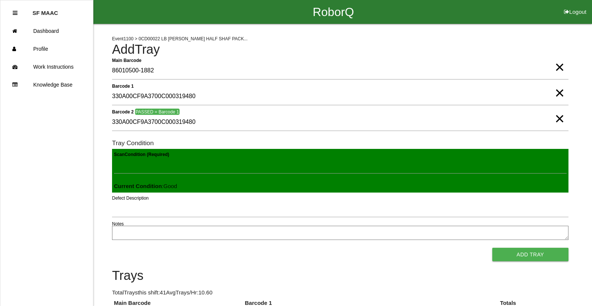
click at [492, 248] on button "Add Tray" at bounding box center [530, 254] width 76 height 13
